Goal: Navigation & Orientation: Go to known website

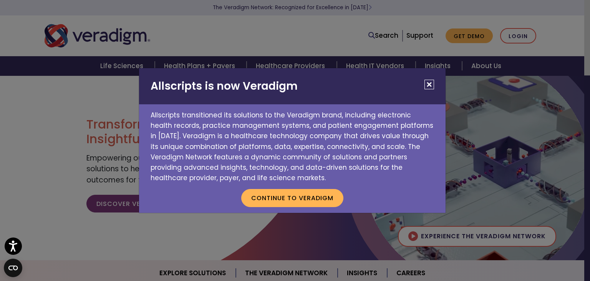
click at [435, 82] on h2 "Allscripts is now Veradigm" at bounding box center [292, 86] width 307 height 36
click at [434, 83] on button "Close" at bounding box center [430, 85] width 10 height 10
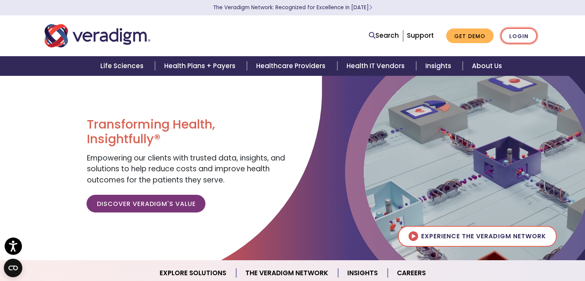
click at [517, 36] on link "Login" at bounding box center [519, 36] width 36 height 16
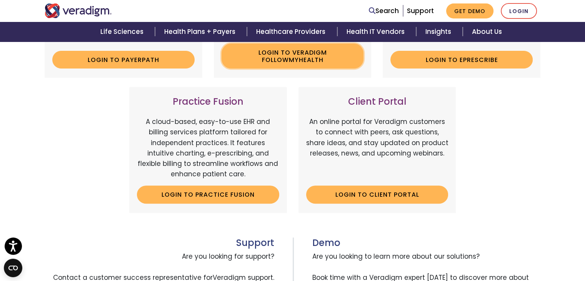
scroll to position [231, 0]
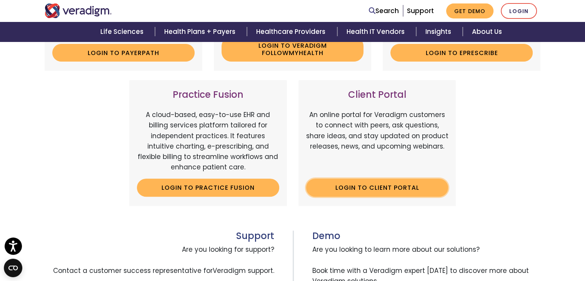
click at [381, 182] on link "Login to Client Portal" at bounding box center [377, 187] width 142 height 18
